Goal: Book appointment/travel/reservation

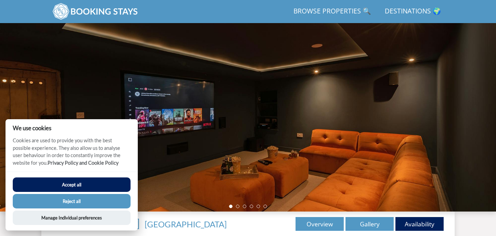
scroll to position [93, 0]
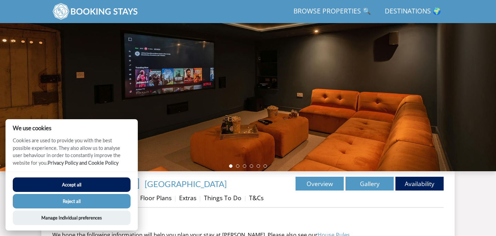
click at [82, 181] on button "Accept all" at bounding box center [72, 185] width 118 height 14
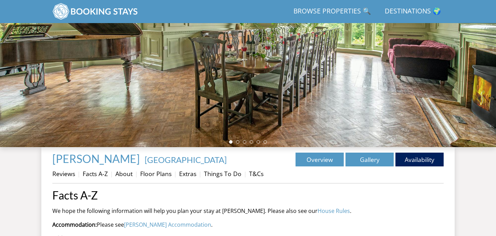
scroll to position [118, 0]
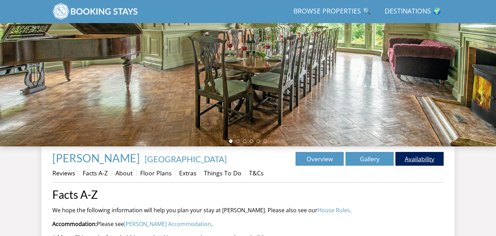
click at [415, 162] on link "Availability" at bounding box center [420, 159] width 48 height 14
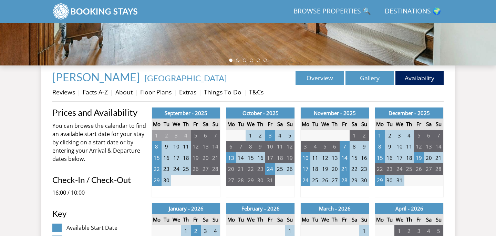
scroll to position [199, 0]
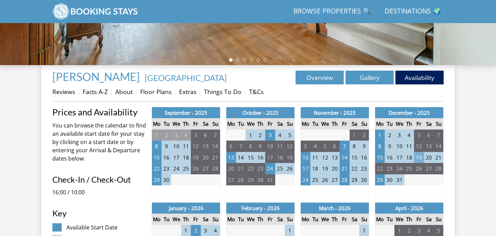
click at [419, 156] on td "19" at bounding box center [419, 157] width 10 height 11
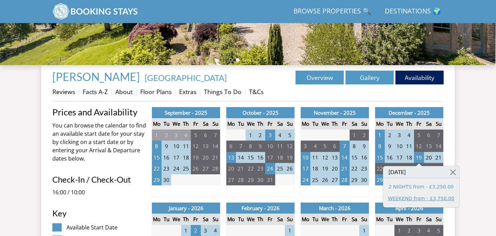
click at [415, 199] on link "WEEKEND from - £3,750.00" at bounding box center [421, 198] width 67 height 7
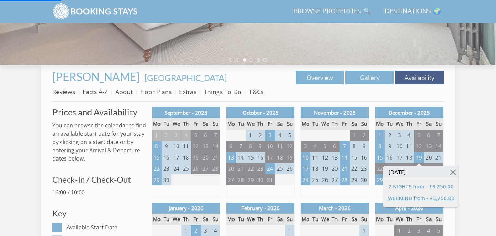
scroll to position [118, 0]
